Goal: Participate in discussion: Engage in conversation with other users on a specific topic

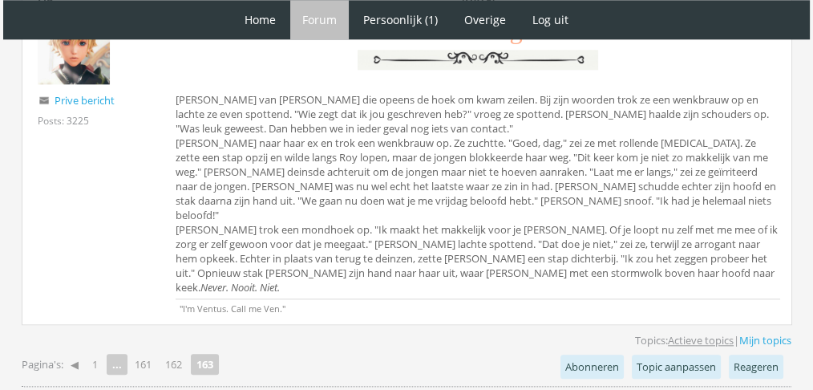
click at [682, 333] on link "Actieve topics" at bounding box center [701, 340] width 66 height 14
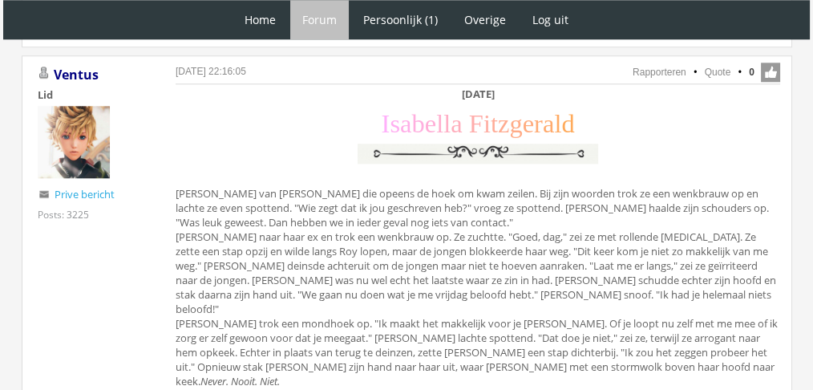
scroll to position [1678, 0]
